Goal: Task Accomplishment & Management: Manage account settings

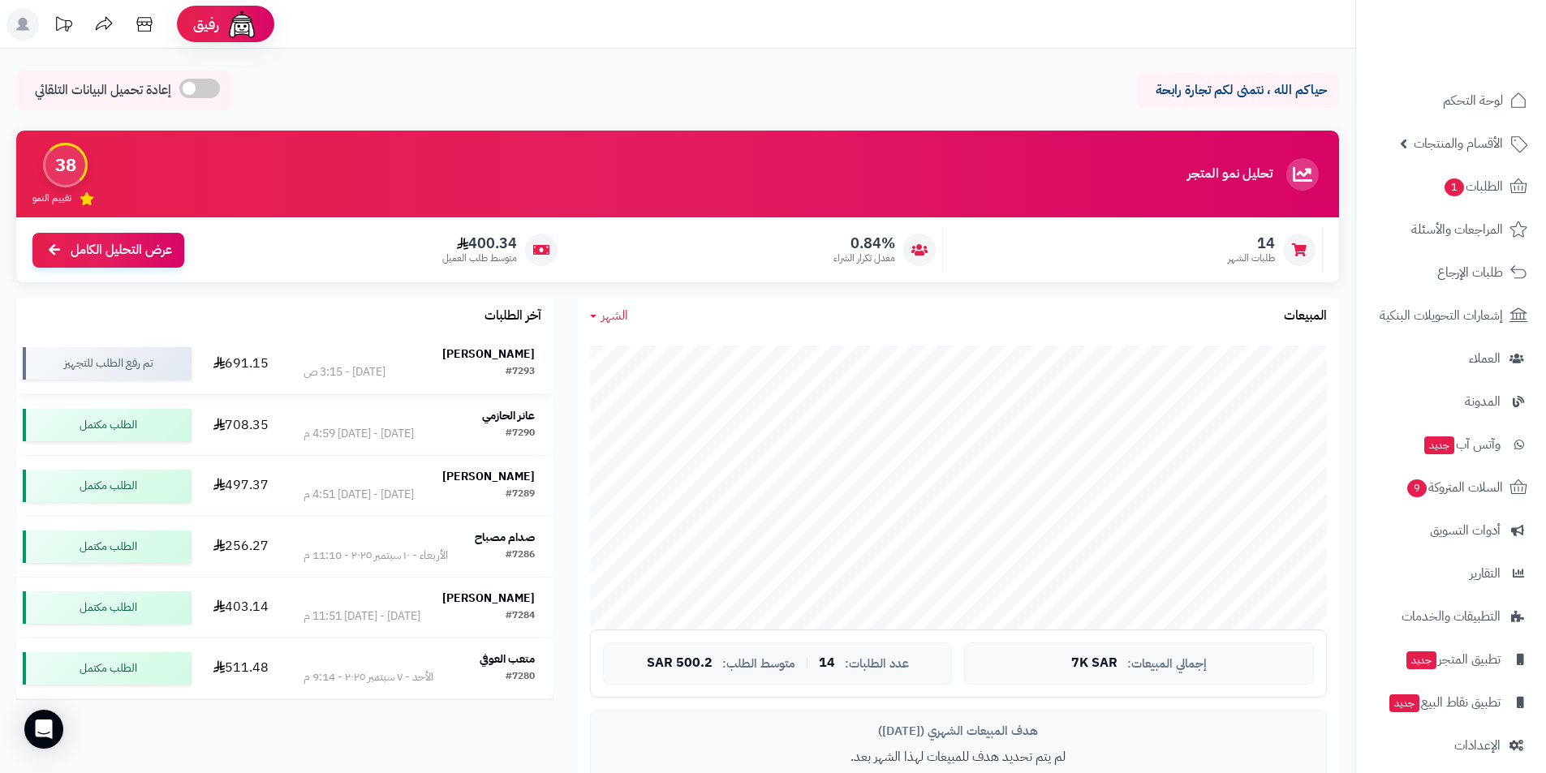
click at [480, 351] on strong "[PERSON_NAME]" at bounding box center [488, 354] width 93 height 17
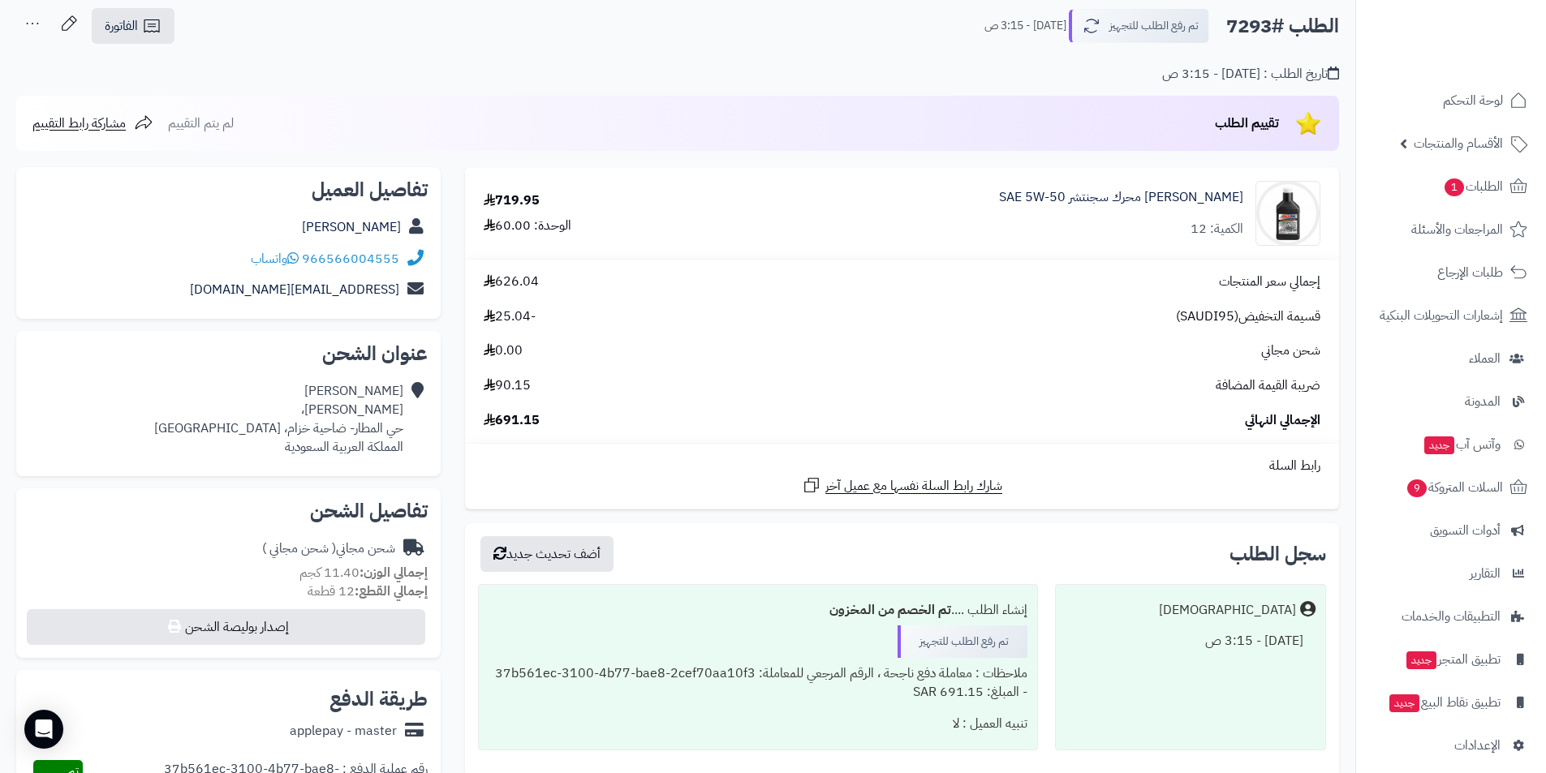
scroll to position [82, 0]
click at [1162, 199] on link "[PERSON_NAME] محرك سجنتشر SAE 5W-50" at bounding box center [1121, 198] width 244 height 19
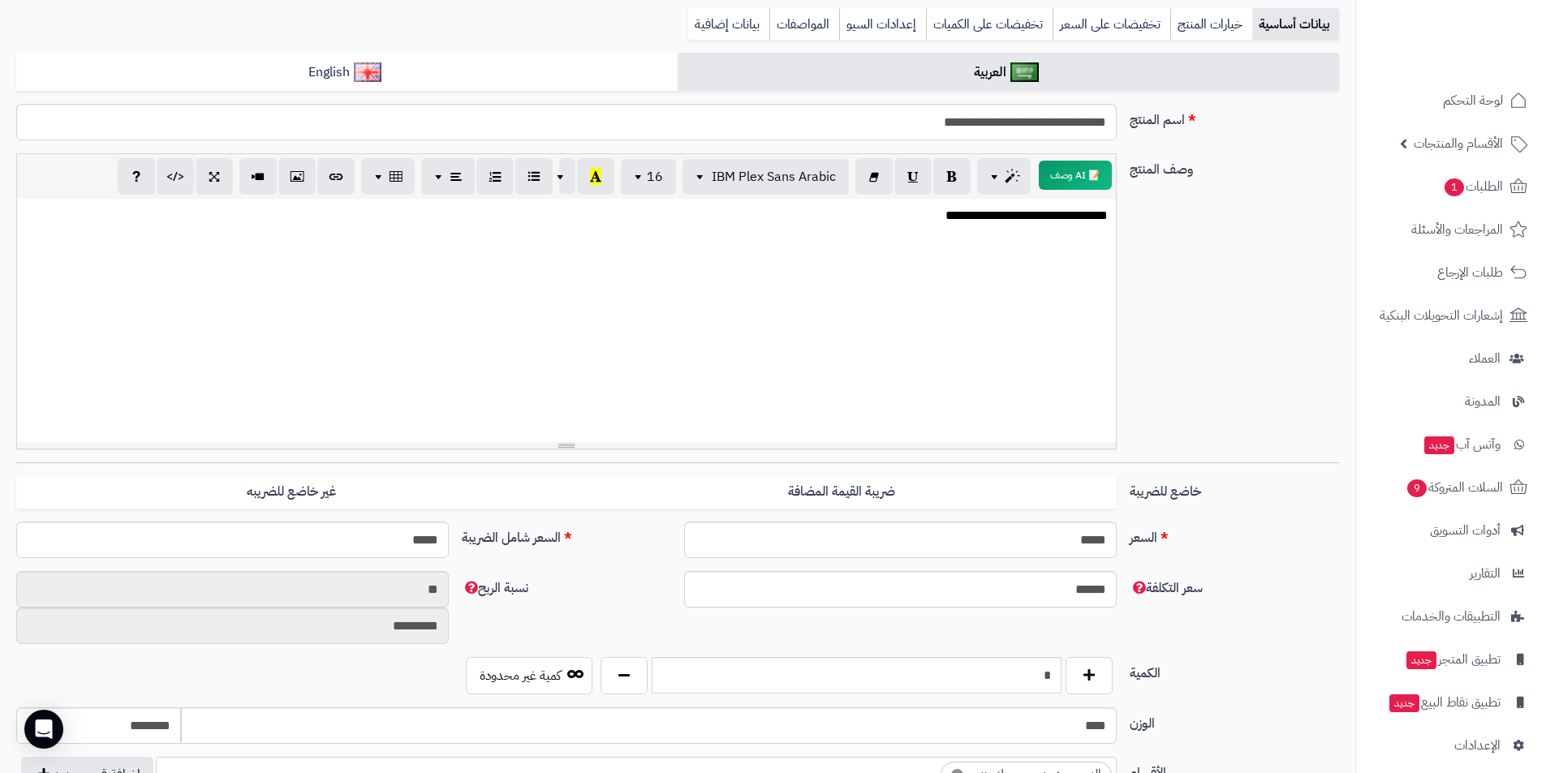
scroll to position [162, 0]
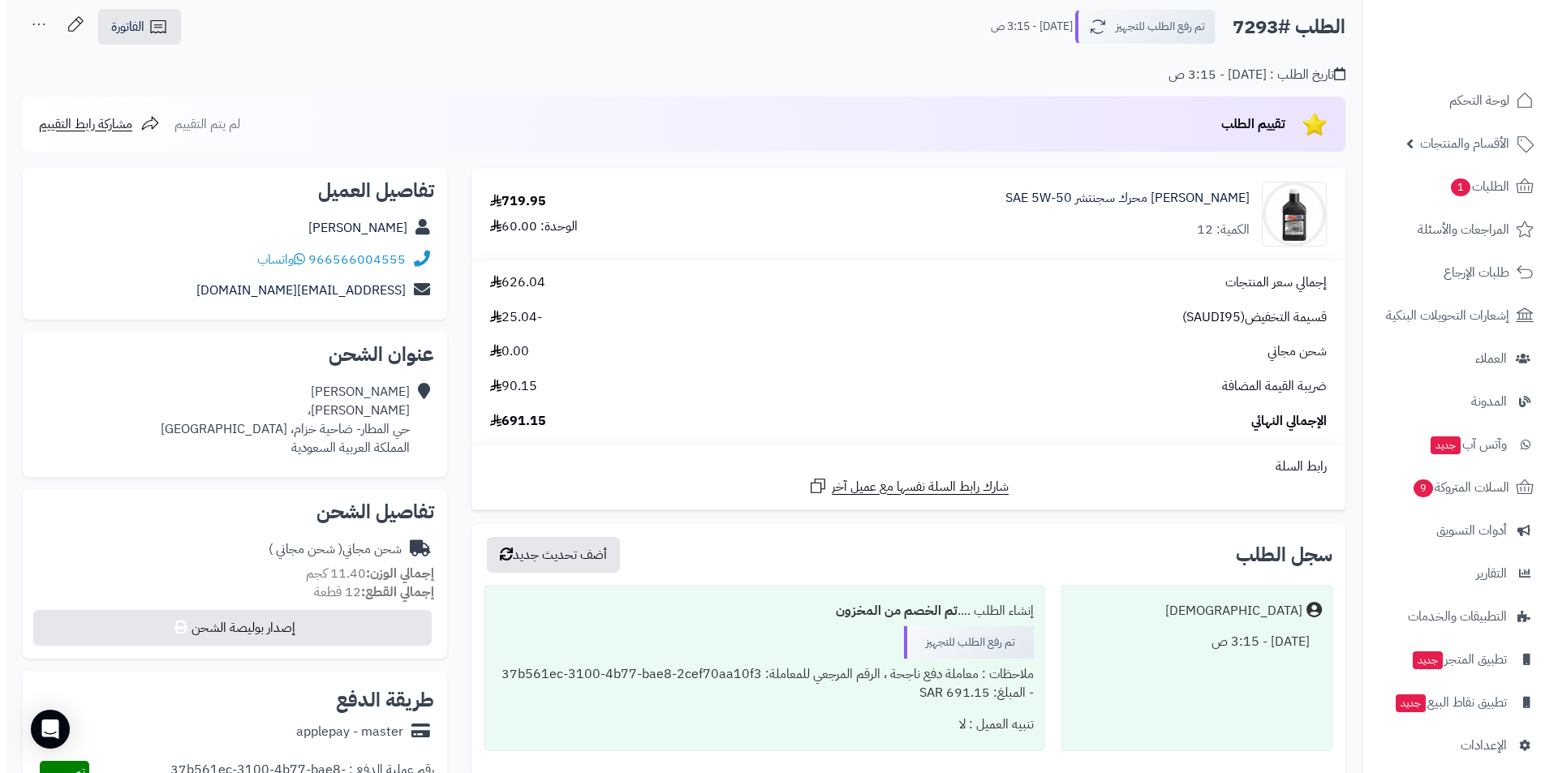
scroll to position [488, 0]
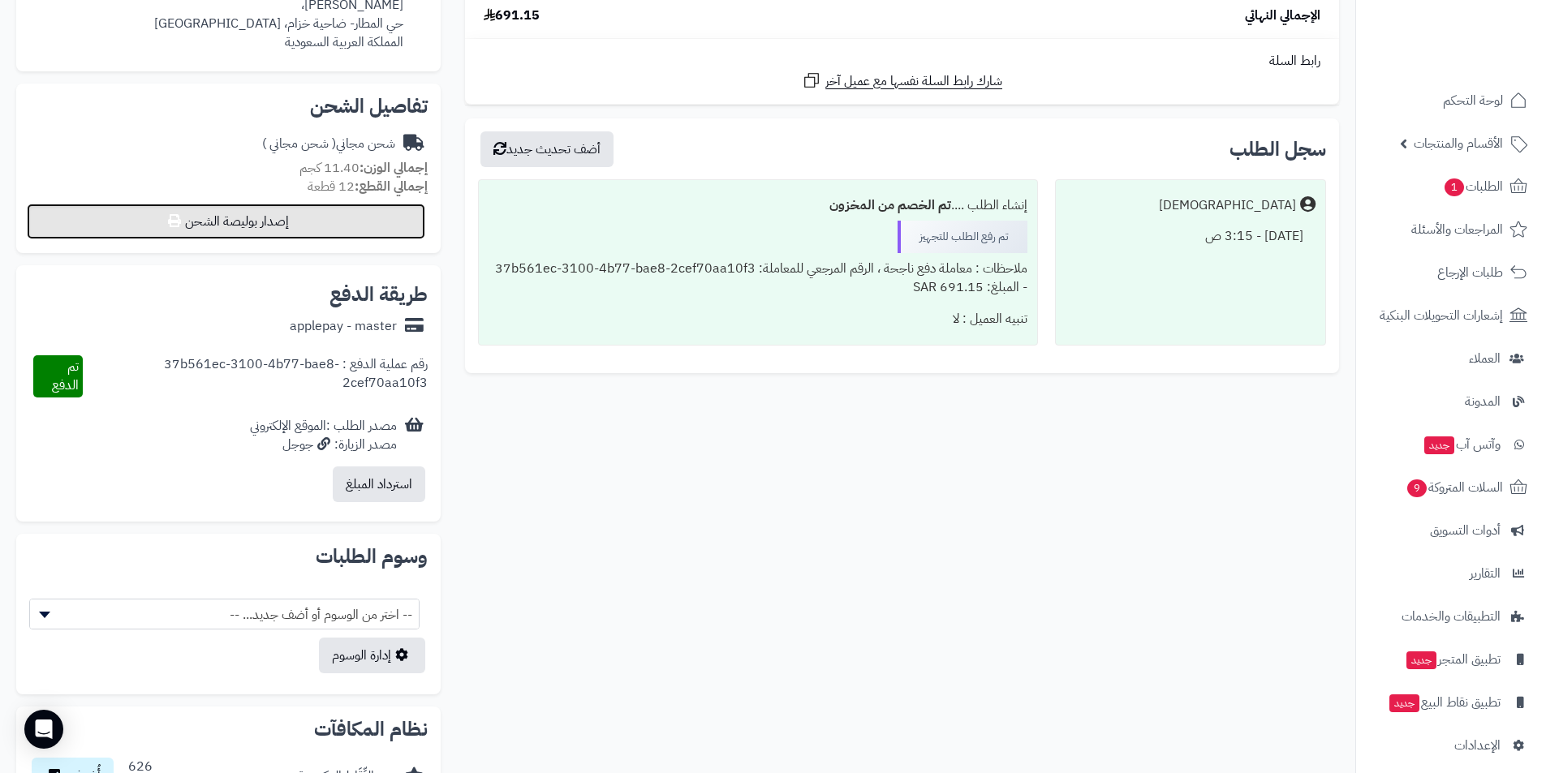
click at [257, 223] on button "إصدار بوليصة الشحن" at bounding box center [226, 222] width 399 height 36
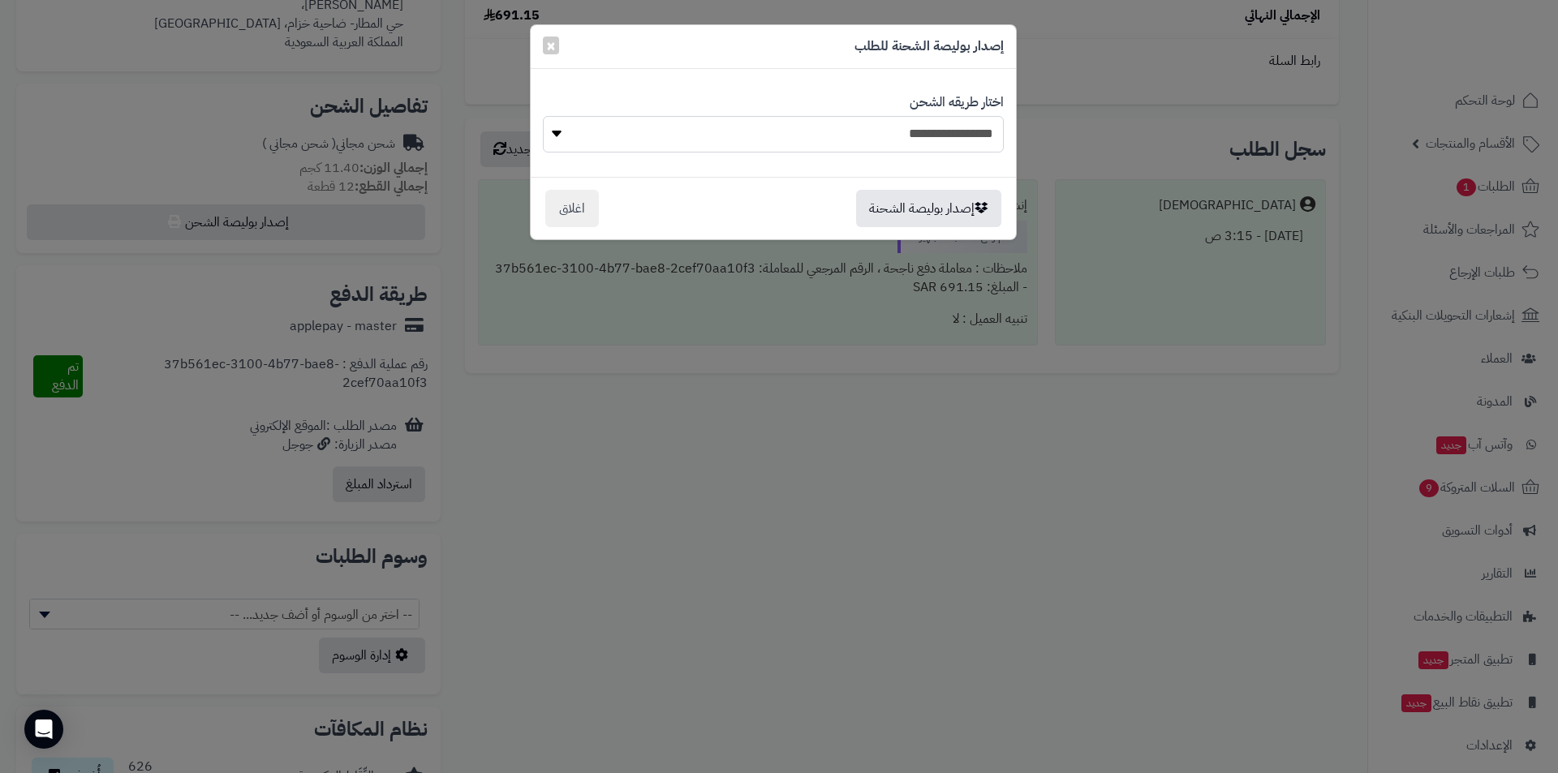
click at [824, 121] on select "**********" at bounding box center [773, 134] width 461 height 37
select select "******"
click at [543, 116] on select "**********" at bounding box center [773, 134] width 461 height 37
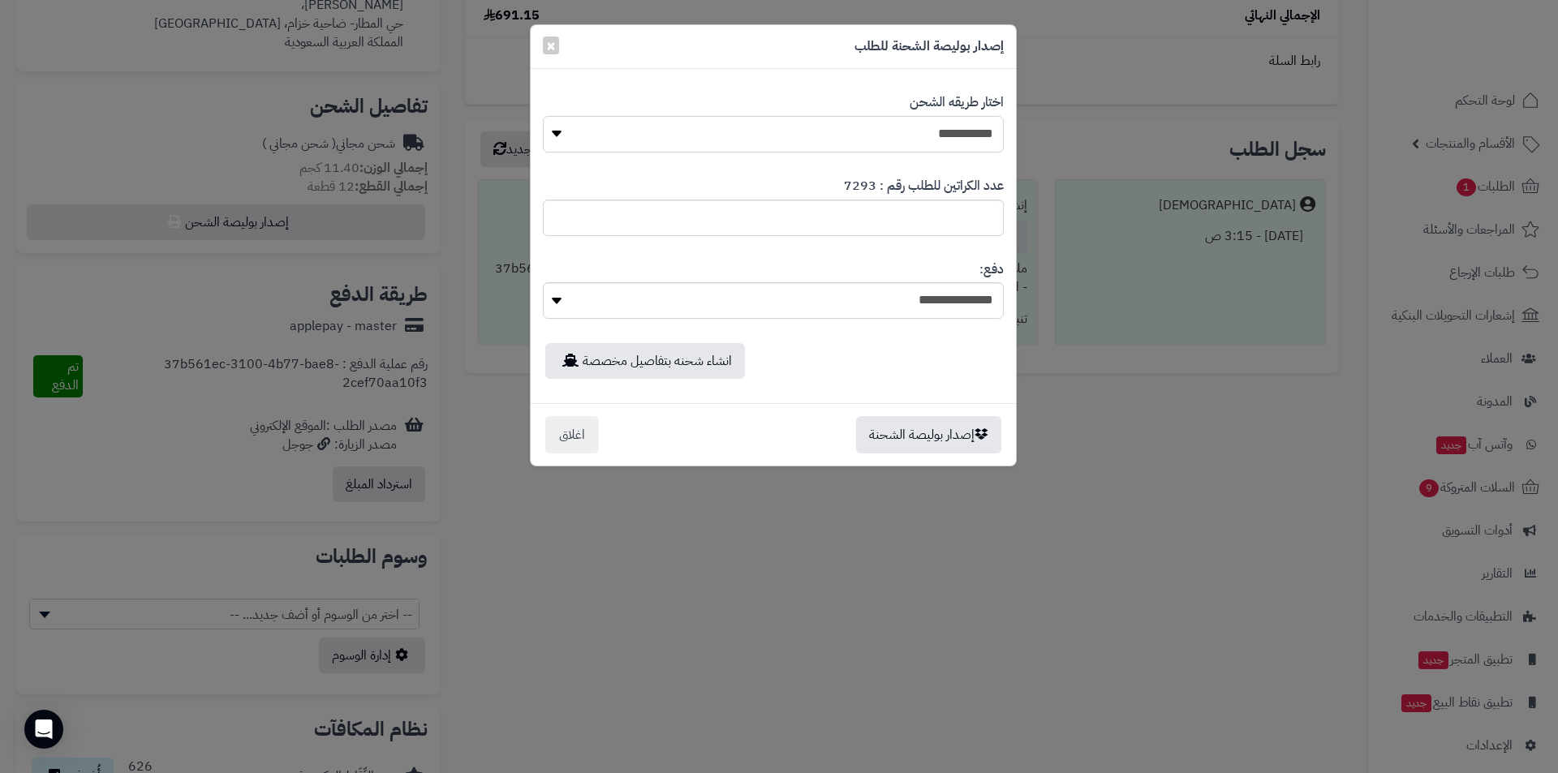
click at [553, 142] on select "**********" at bounding box center [773, 134] width 461 height 37
click at [543, 116] on select "**********" at bounding box center [773, 134] width 461 height 37
click at [871, 433] on button "إصدار بوليصة الشحنة" at bounding box center [928, 434] width 145 height 37
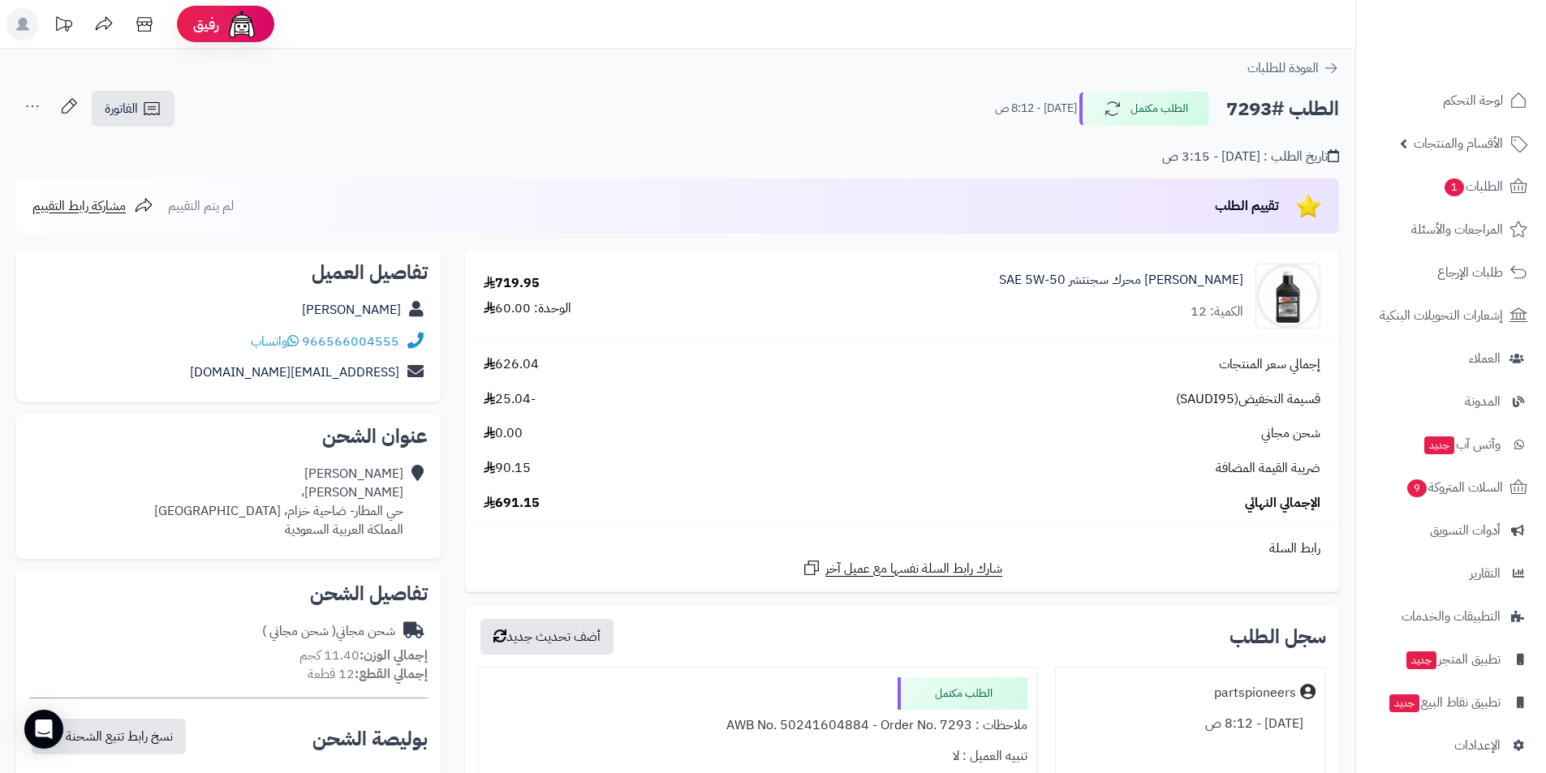
scroll to position [488, 0]
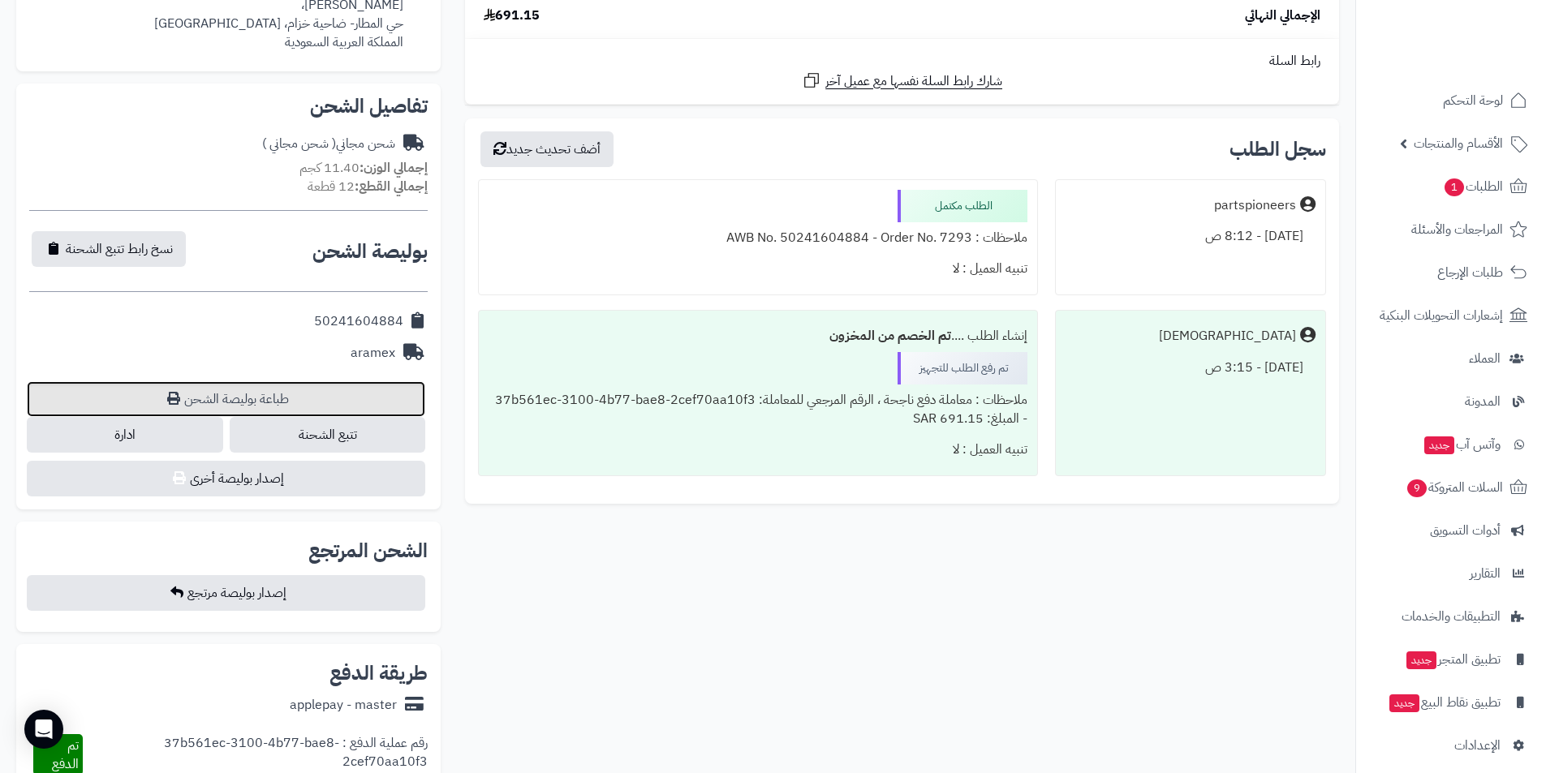
click at [247, 412] on link "طباعة بوليصة الشحن" at bounding box center [226, 399] width 399 height 36
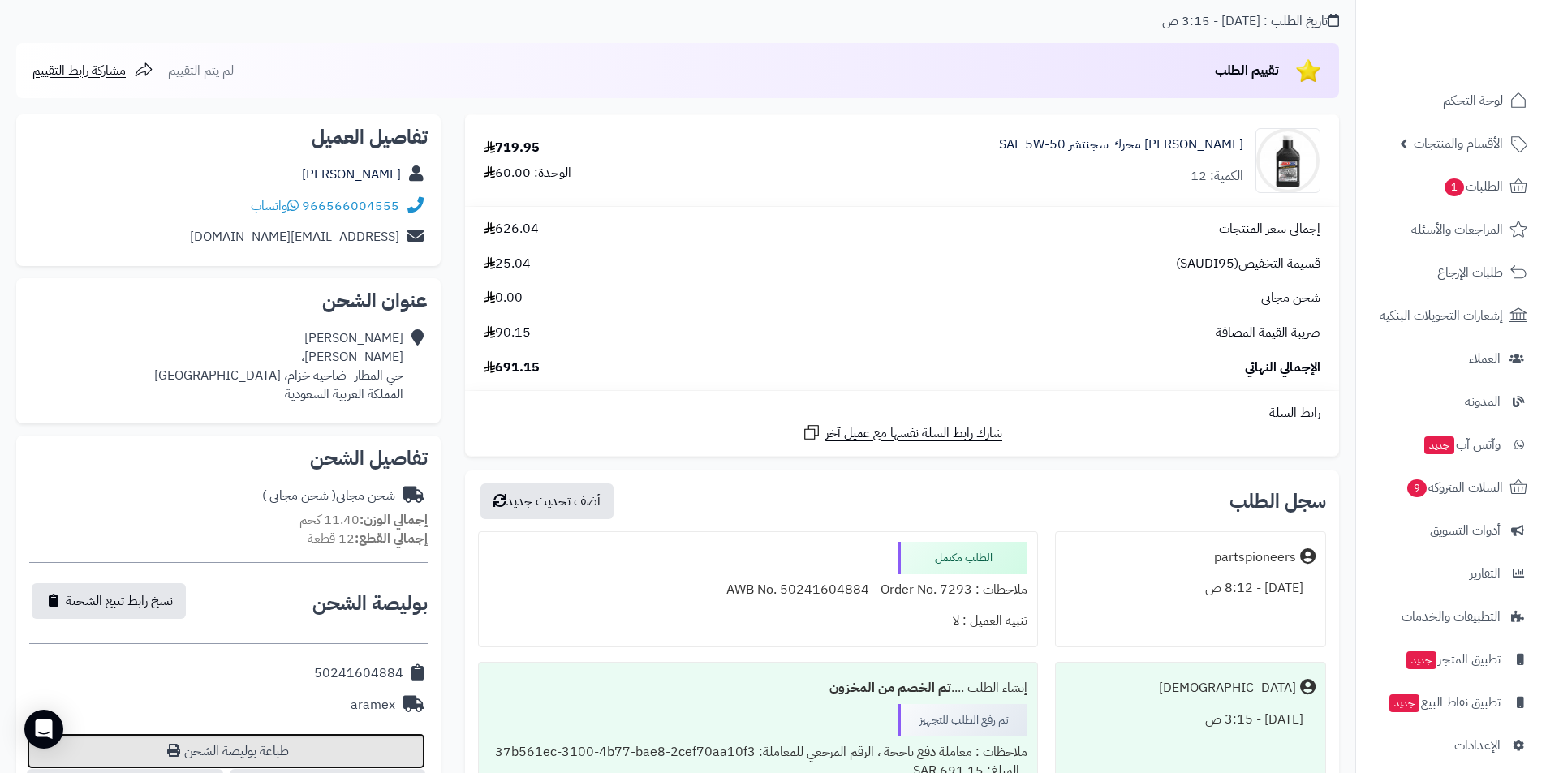
scroll to position [81, 0]
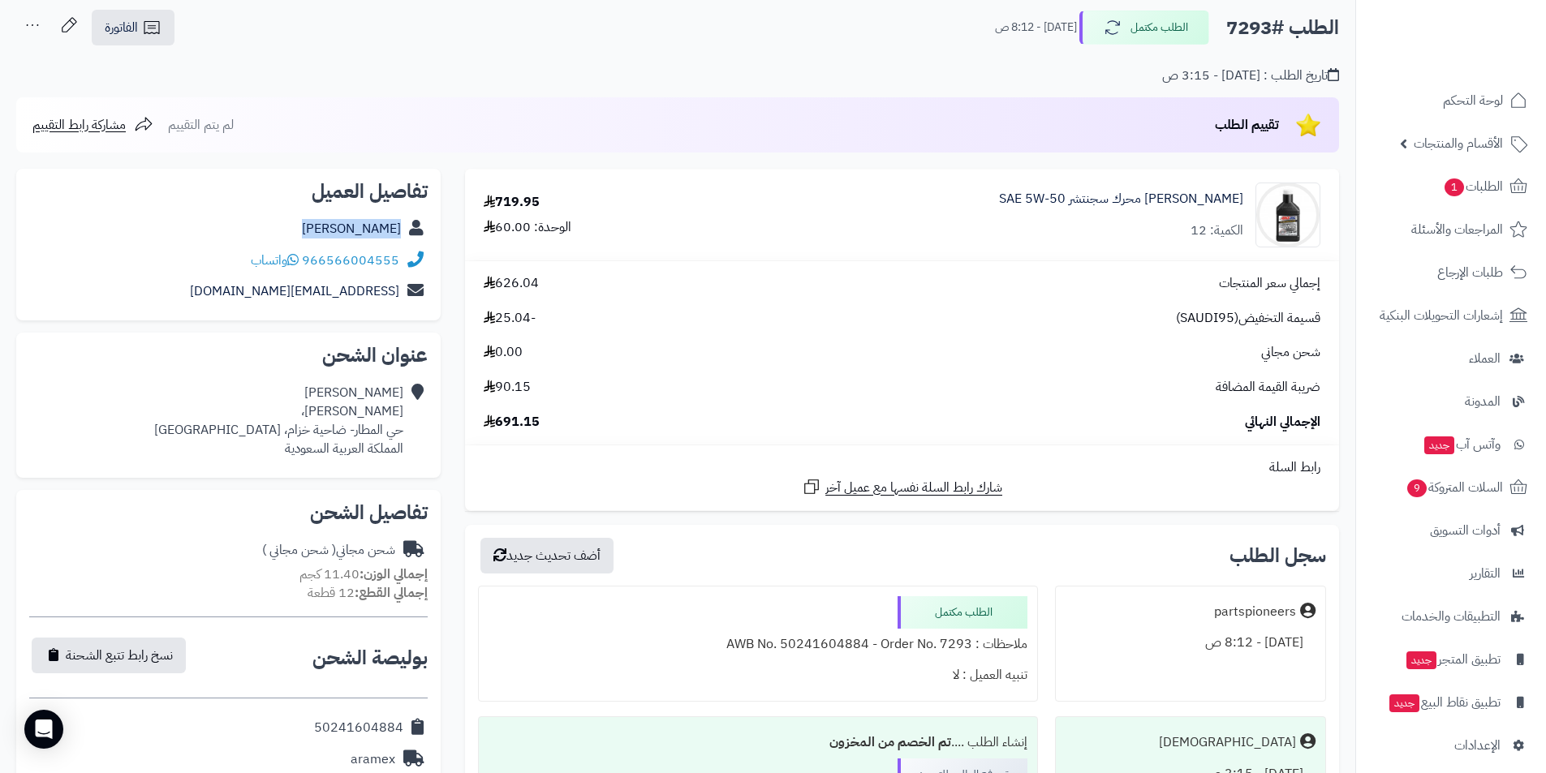
drag, startPoint x: 318, startPoint y: 226, endPoint x: 403, endPoint y: 239, distance: 85.4
click at [403, 239] on div "[PERSON_NAME]" at bounding box center [228, 229] width 399 height 32
copy link "[PERSON_NAME]"
drag, startPoint x: 325, startPoint y: 249, endPoint x: 400, endPoint y: 257, distance: 75.9
click at [400, 257] on div "966566004555 واتساب" at bounding box center [228, 261] width 399 height 32
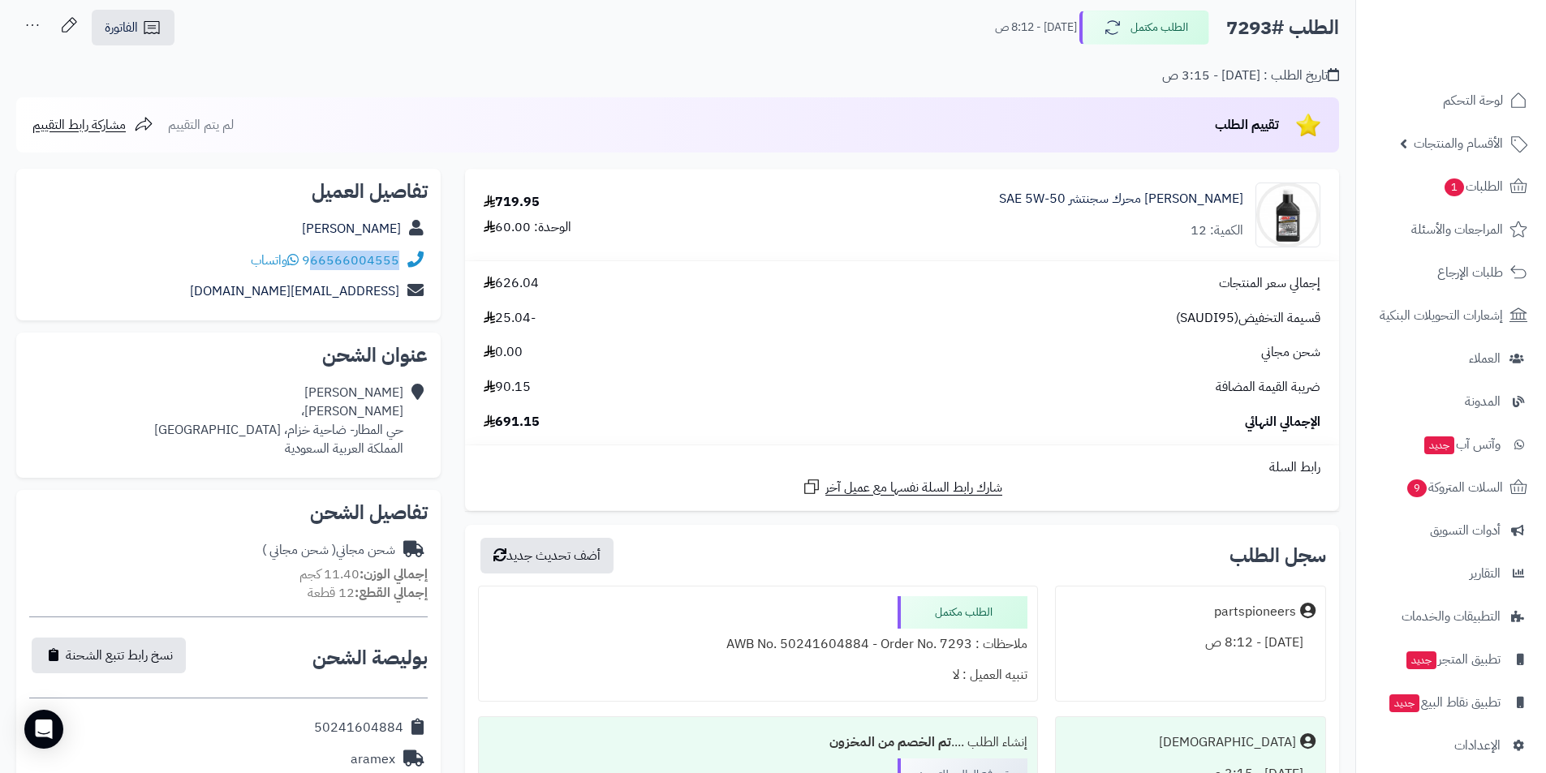
drag, startPoint x: 401, startPoint y: 252, endPoint x: 399, endPoint y: 265, distance: 13.9
click at [399, 265] on div "966566004555 واتساب" at bounding box center [228, 261] width 399 height 32
drag, startPoint x: 399, startPoint y: 261, endPoint x: 314, endPoint y: 315, distance: 100.7
click at [314, 315] on div "تفاصيل العميل Anas Alrayes 966566004555 واتساب anasalrayes1@hotmail.com" at bounding box center [228, 245] width 424 height 153
drag, startPoint x: 405, startPoint y: 243, endPoint x: 387, endPoint y: 259, distance: 23.6
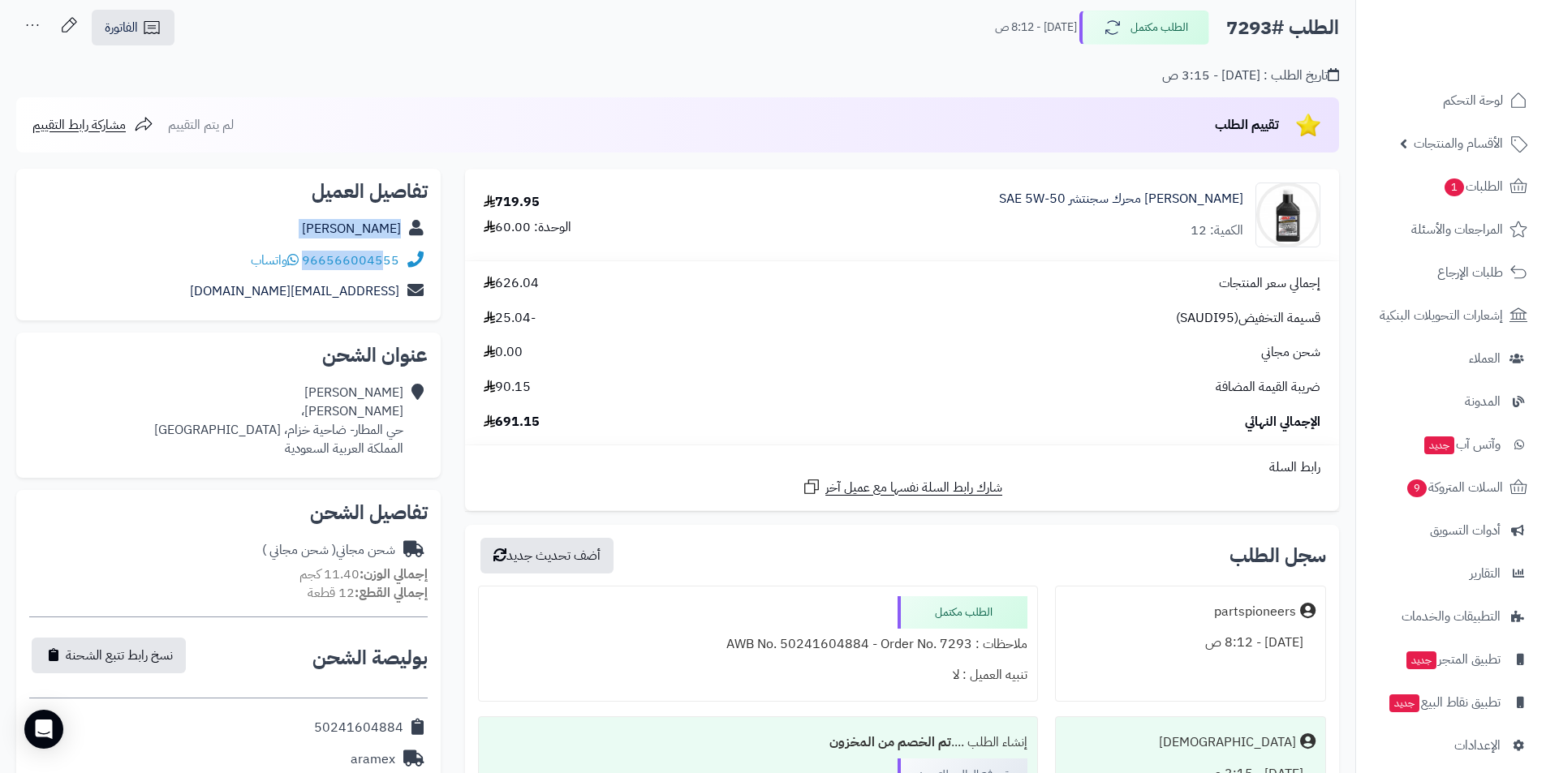
click at [387, 259] on div "تفاصيل العميل Anas Alrayes 966566004555 واتساب anasalrayes1@hotmail.com" at bounding box center [228, 245] width 424 height 153
click at [312, 240] on div "Anas Alrayes" at bounding box center [228, 229] width 399 height 32
drag, startPoint x: 308, startPoint y: 244, endPoint x: 381, endPoint y: 256, distance: 74.7
click at [381, 256] on div "تفاصيل العميل Anas Alrayes 966566004555 واتساب anasalrayes1@hotmail.com" at bounding box center [228, 245] width 424 height 153
click at [328, 247] on div "966566004555 واتساب" at bounding box center [228, 261] width 399 height 32
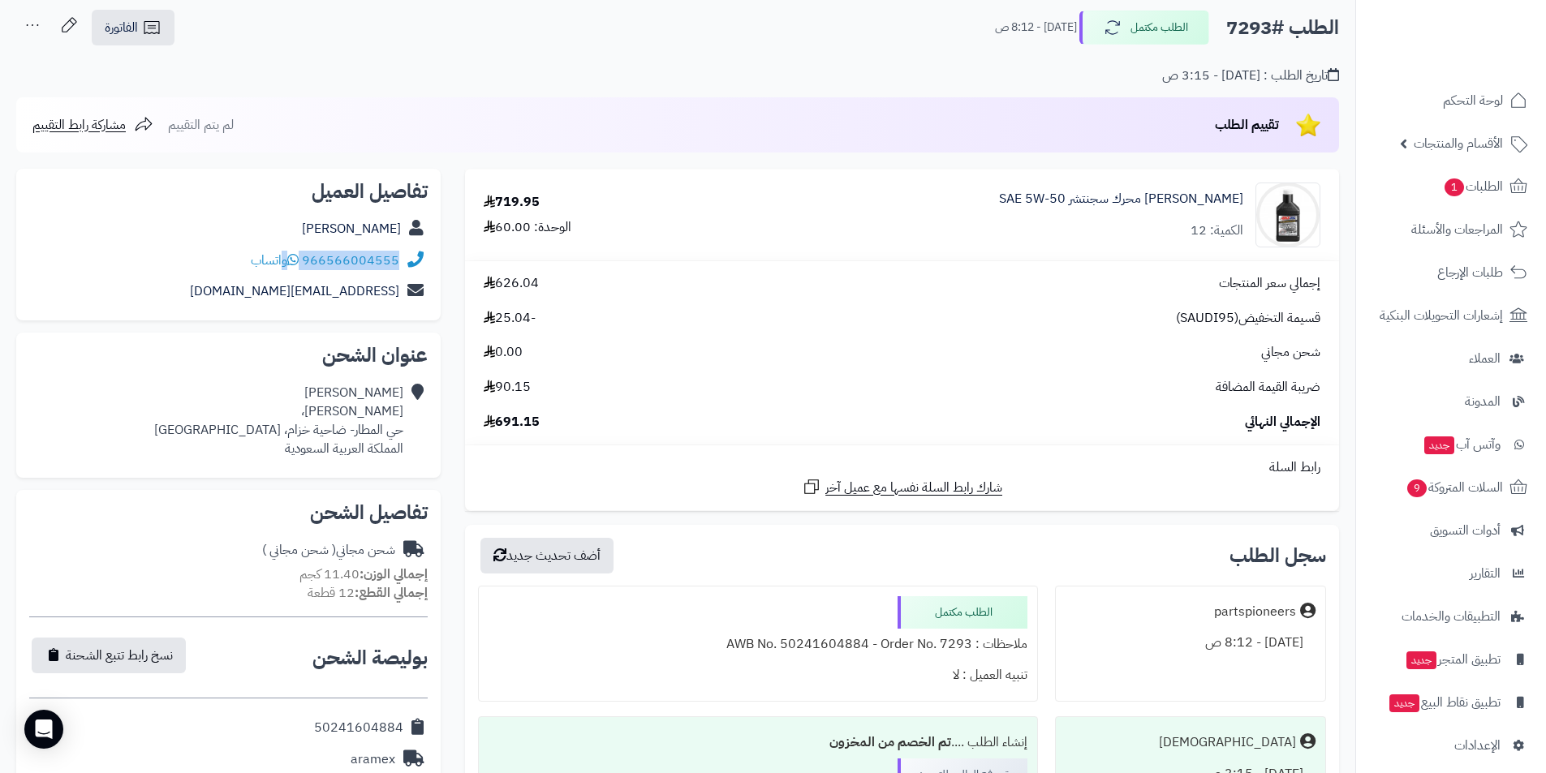
click at [328, 247] on div "966566004555 واتساب" at bounding box center [228, 261] width 399 height 32
drag, startPoint x: 299, startPoint y: 216, endPoint x: 399, endPoint y: 228, distance: 99.8
click at [399, 228] on div "Anas Alrayes" at bounding box center [228, 229] width 399 height 32
copy link "Anas Alrayes"
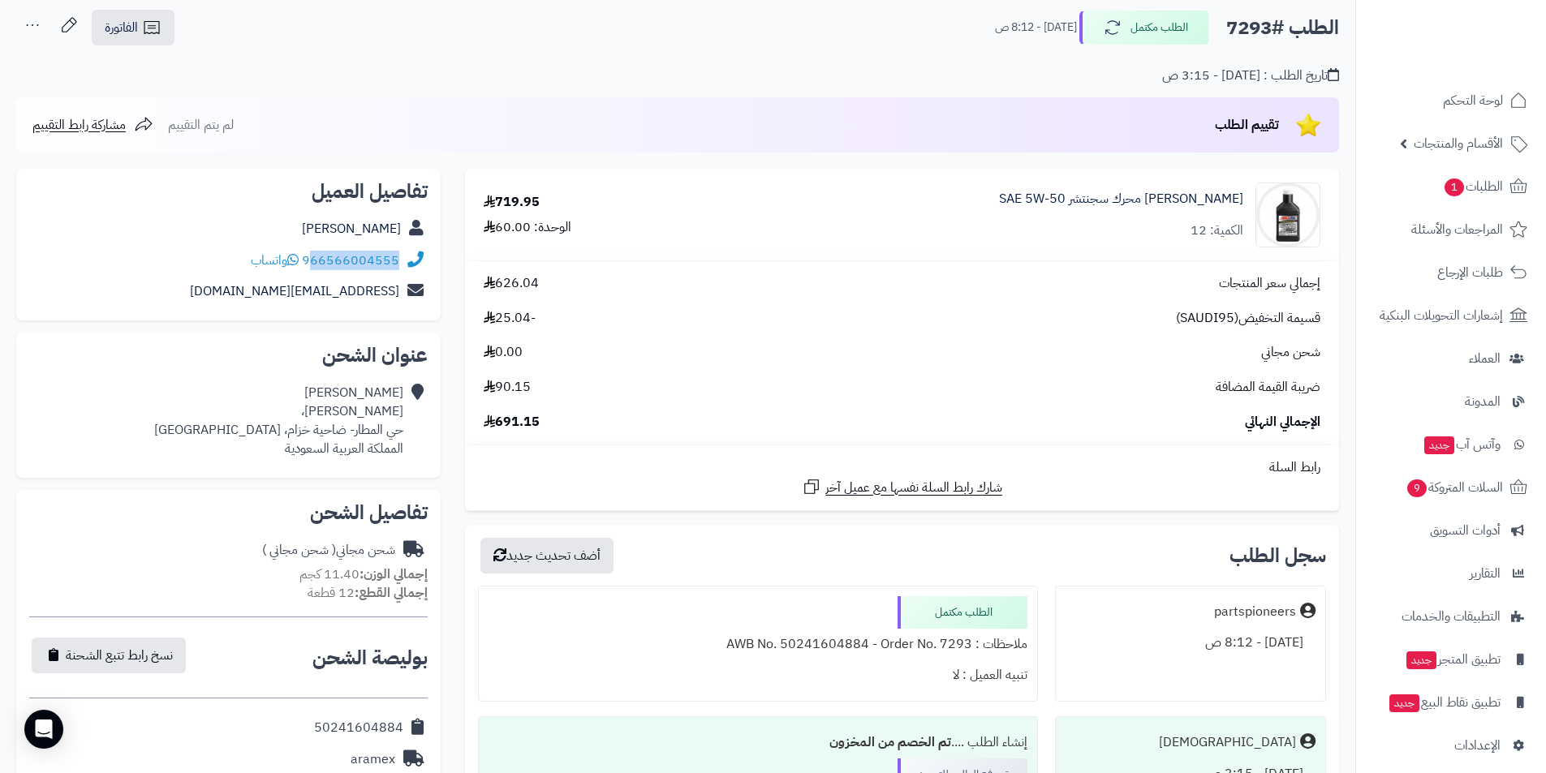
drag, startPoint x: 313, startPoint y: 249, endPoint x: 399, endPoint y: 265, distance: 87.6
click at [399, 265] on div "966566004555 واتساب" at bounding box center [228, 261] width 399 height 32
copy link "66566004555"
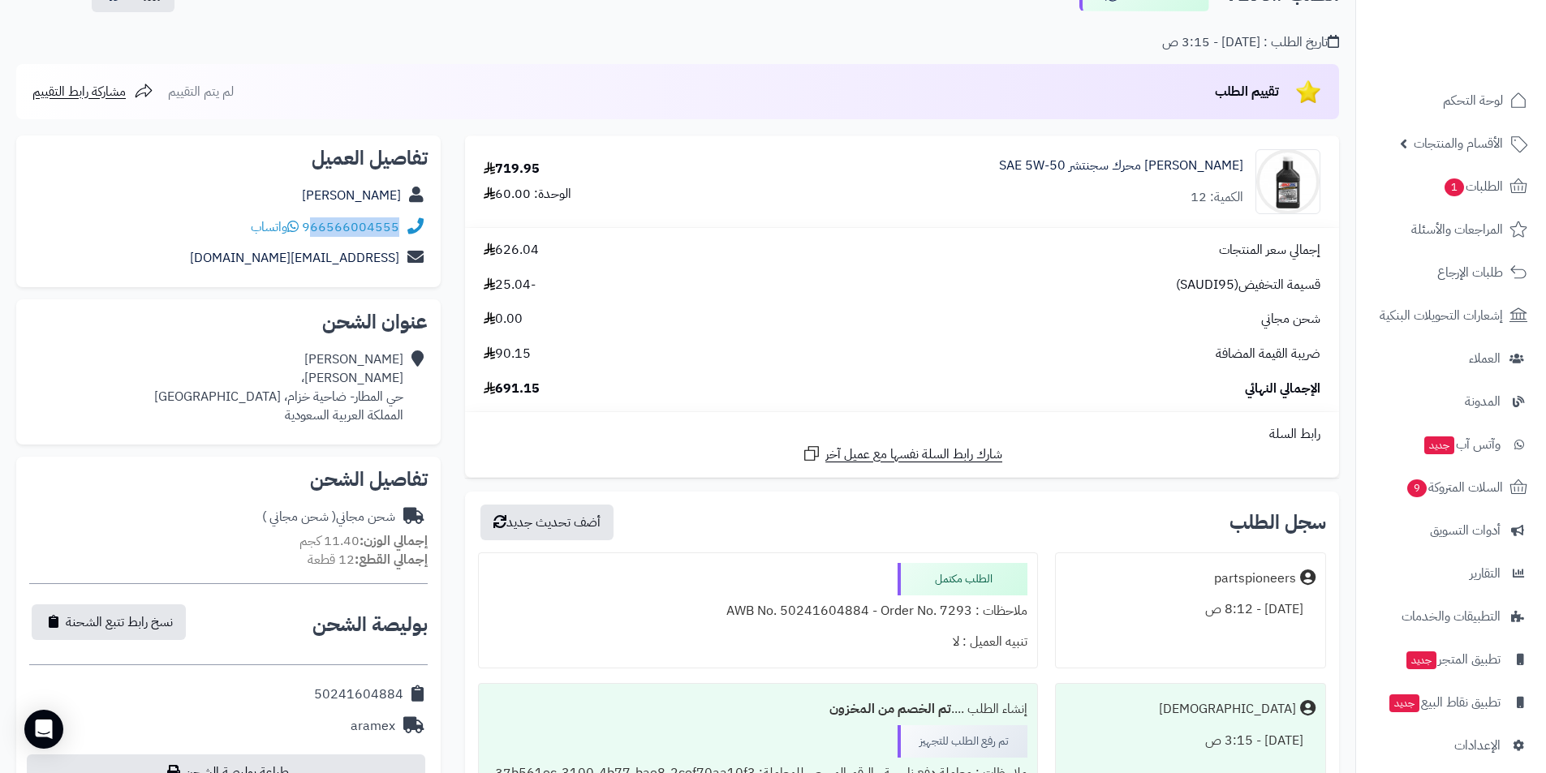
scroll to position [0, 0]
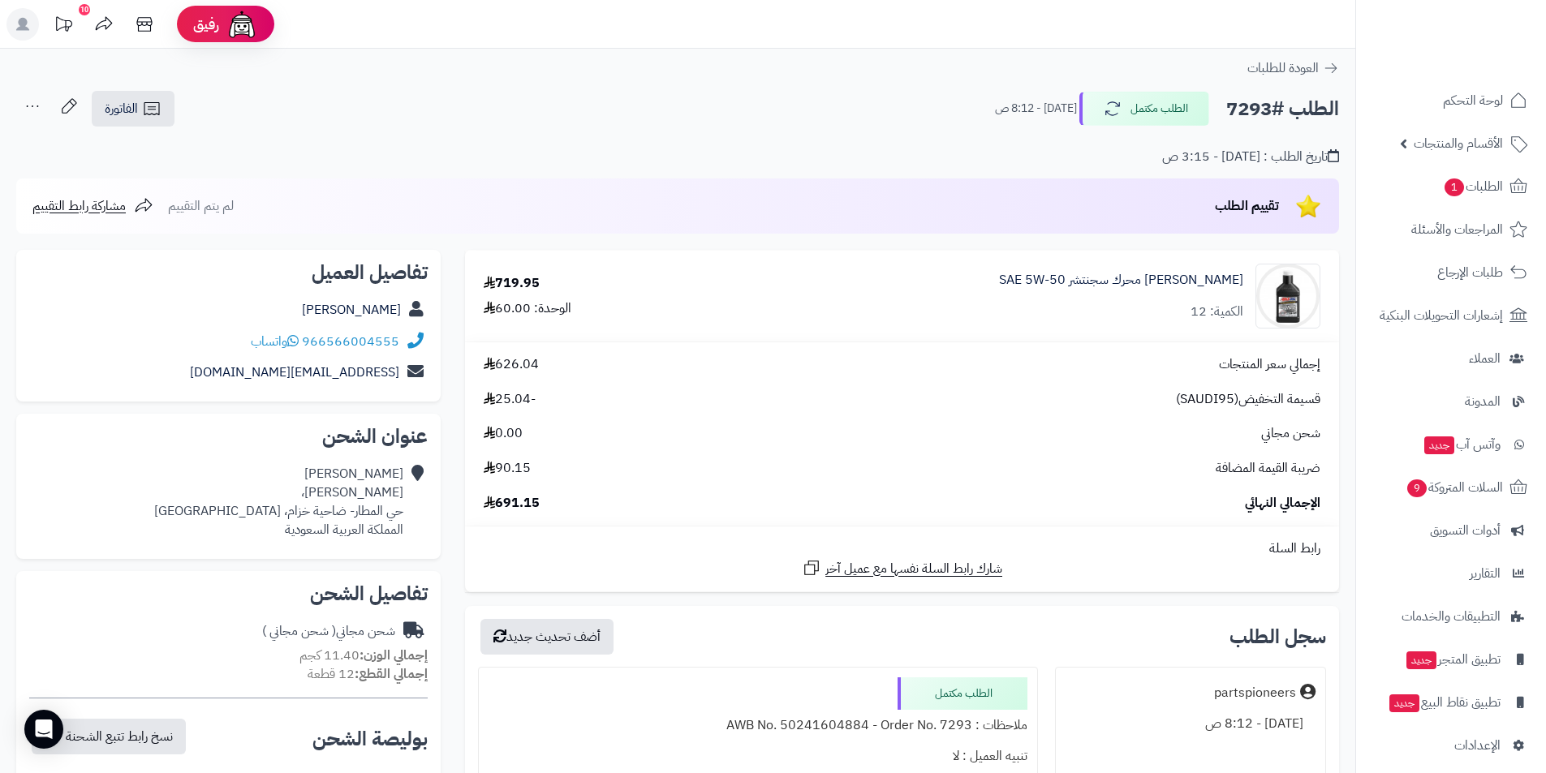
click at [1233, 101] on h2 "الطلب #7293" at bounding box center [1282, 109] width 113 height 33
copy h2 "7293"
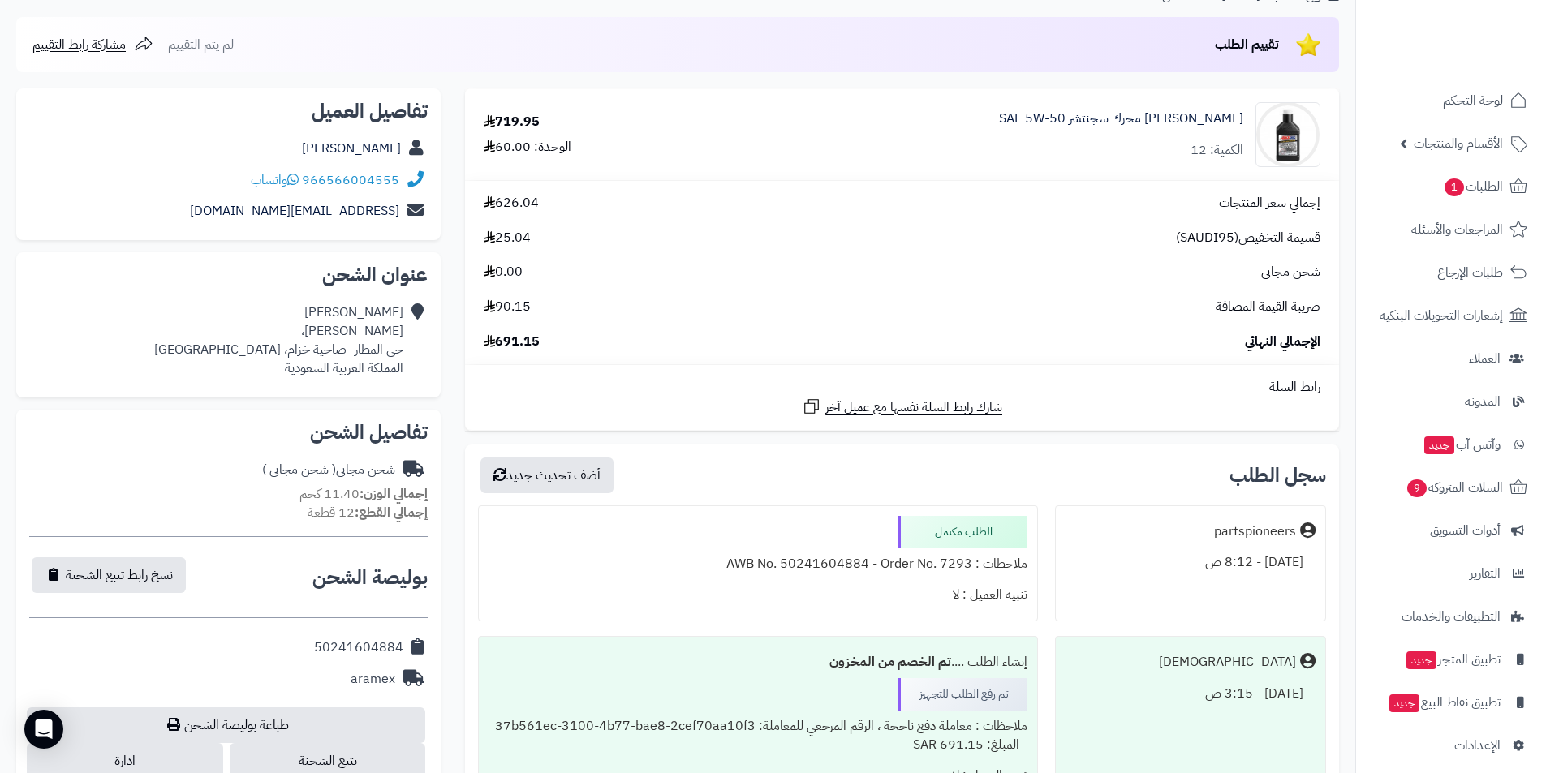
scroll to position [162, 0]
click at [515, 341] on span "691.15" at bounding box center [512, 341] width 56 height 19
copy span "691.15"
